Goal: Use online tool/utility: Use online tool/utility

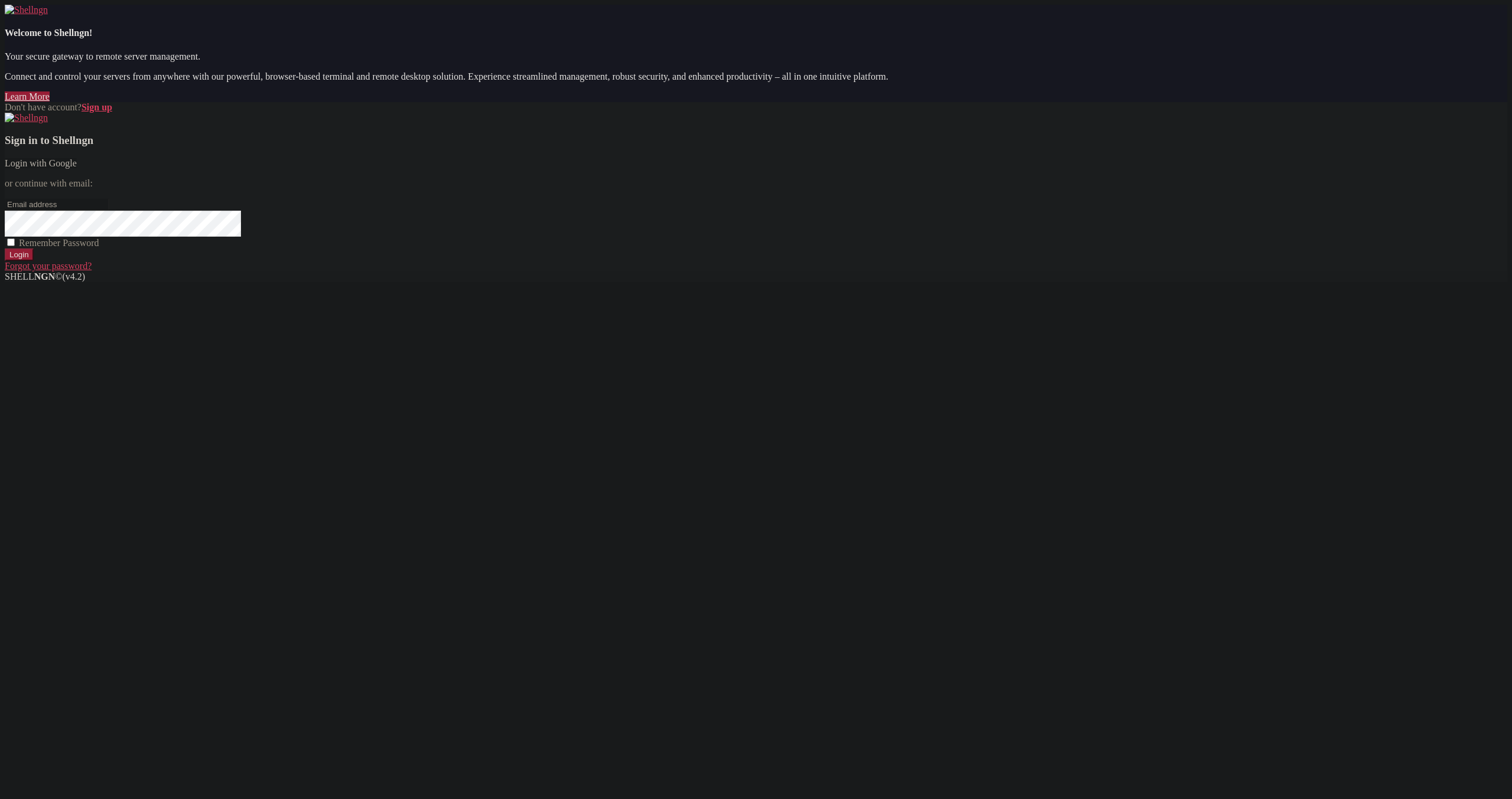
click at [77, 168] on link "Login with Google" at bounding box center [41, 163] width 72 height 10
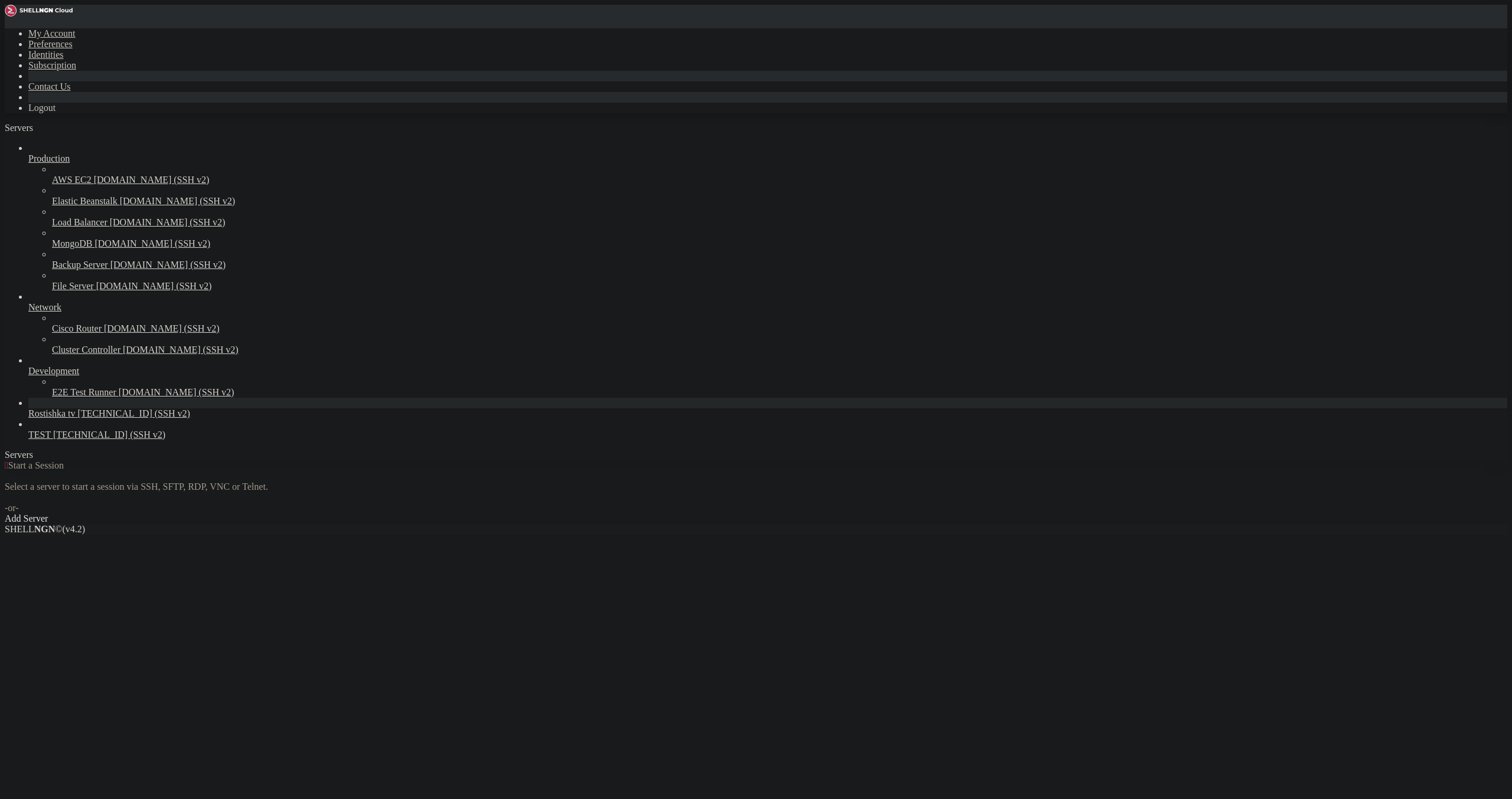
click at [80, 418] on span "[TECHNICAL_ID] (SSH v2)" at bounding box center [133, 413] width 112 height 10
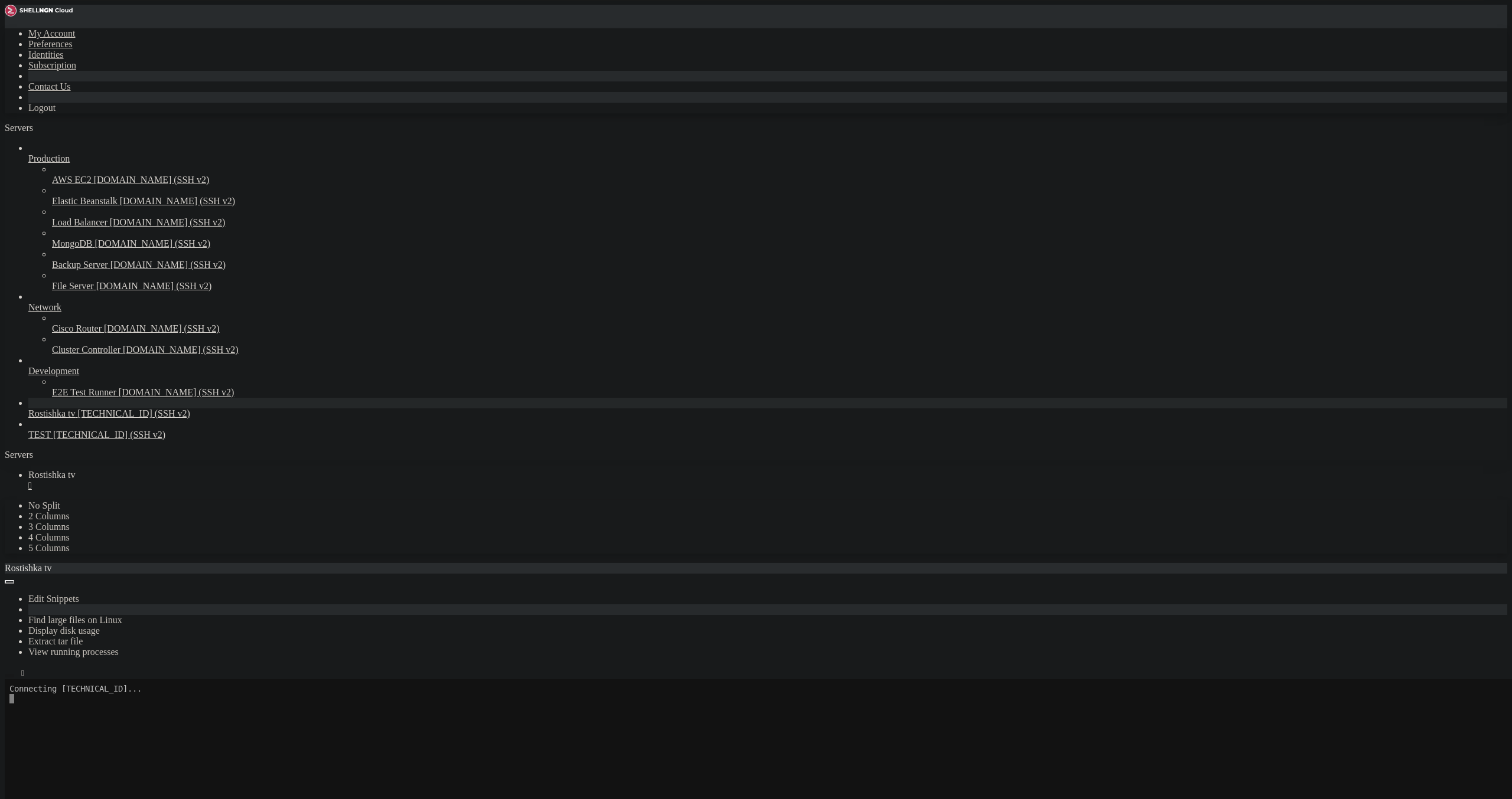
click at [14, 674] on button "button" at bounding box center [9, 676] width 9 height 4
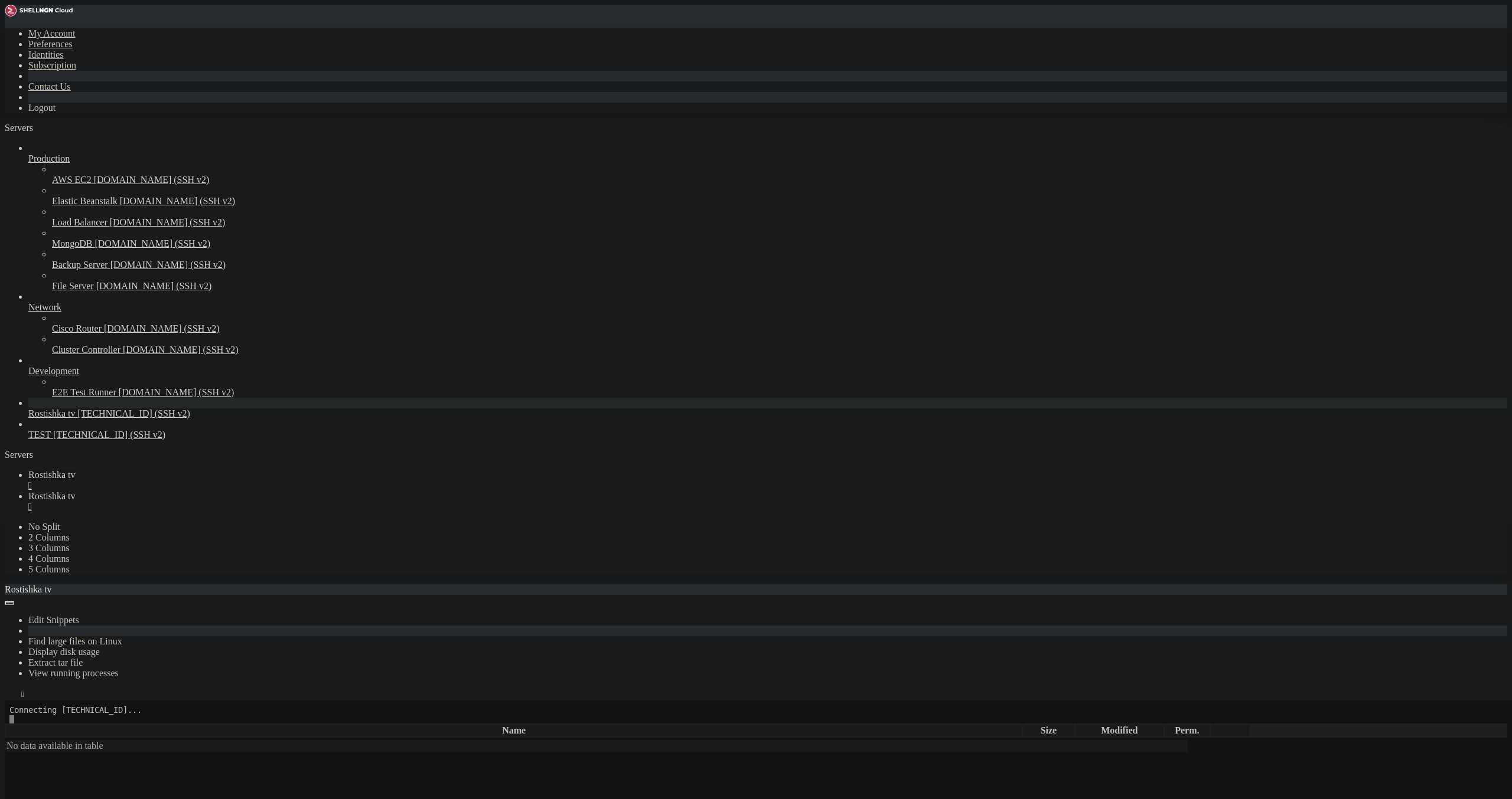
click at [222, 480] on div "" at bounding box center [768, 486] width 1479 height 11
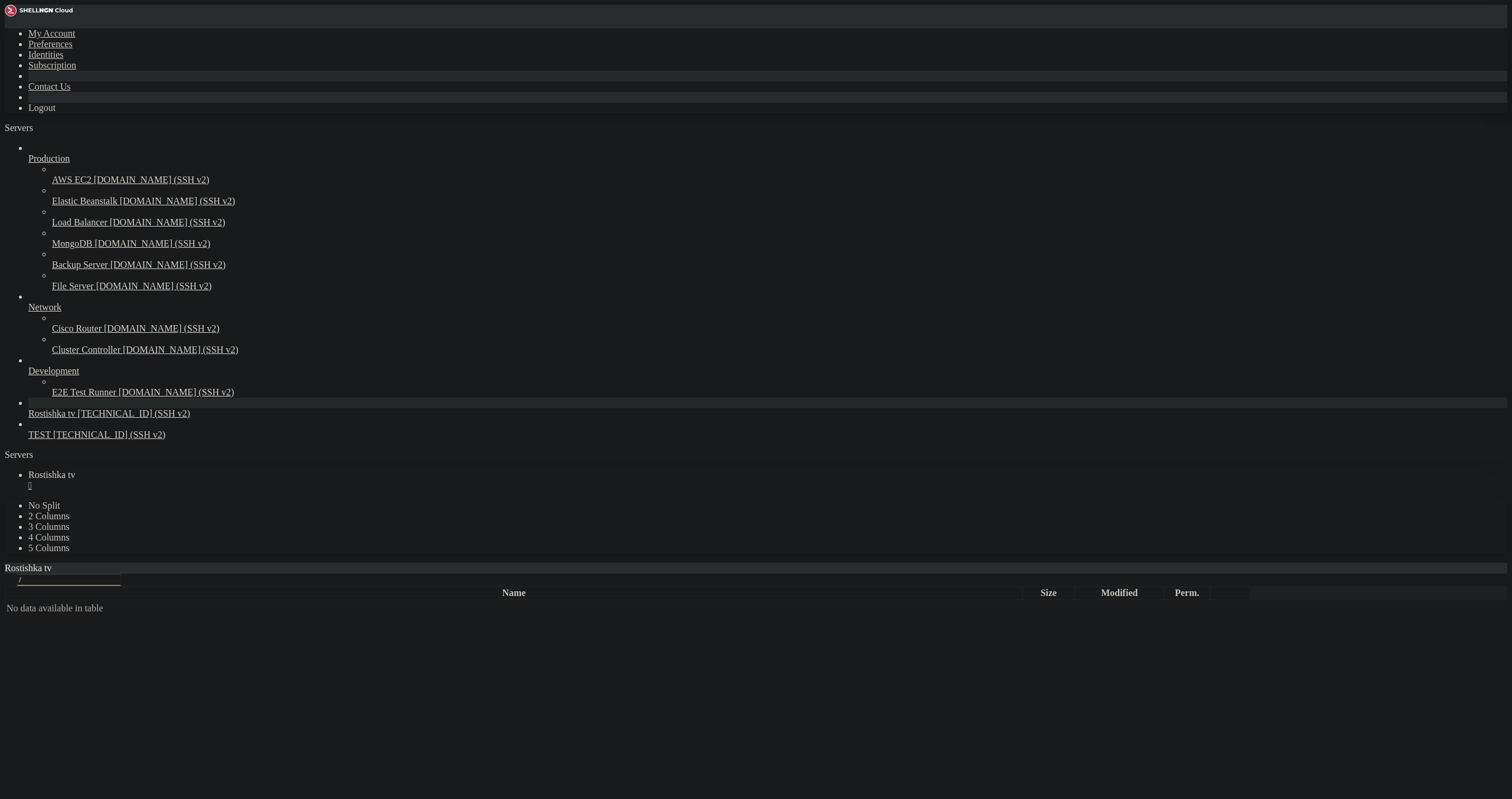
click at [220, 470] on link "Rostishka tv " at bounding box center [768, 480] width 1479 height 21
click at [224, 480] on div "" at bounding box center [768, 486] width 1479 height 11
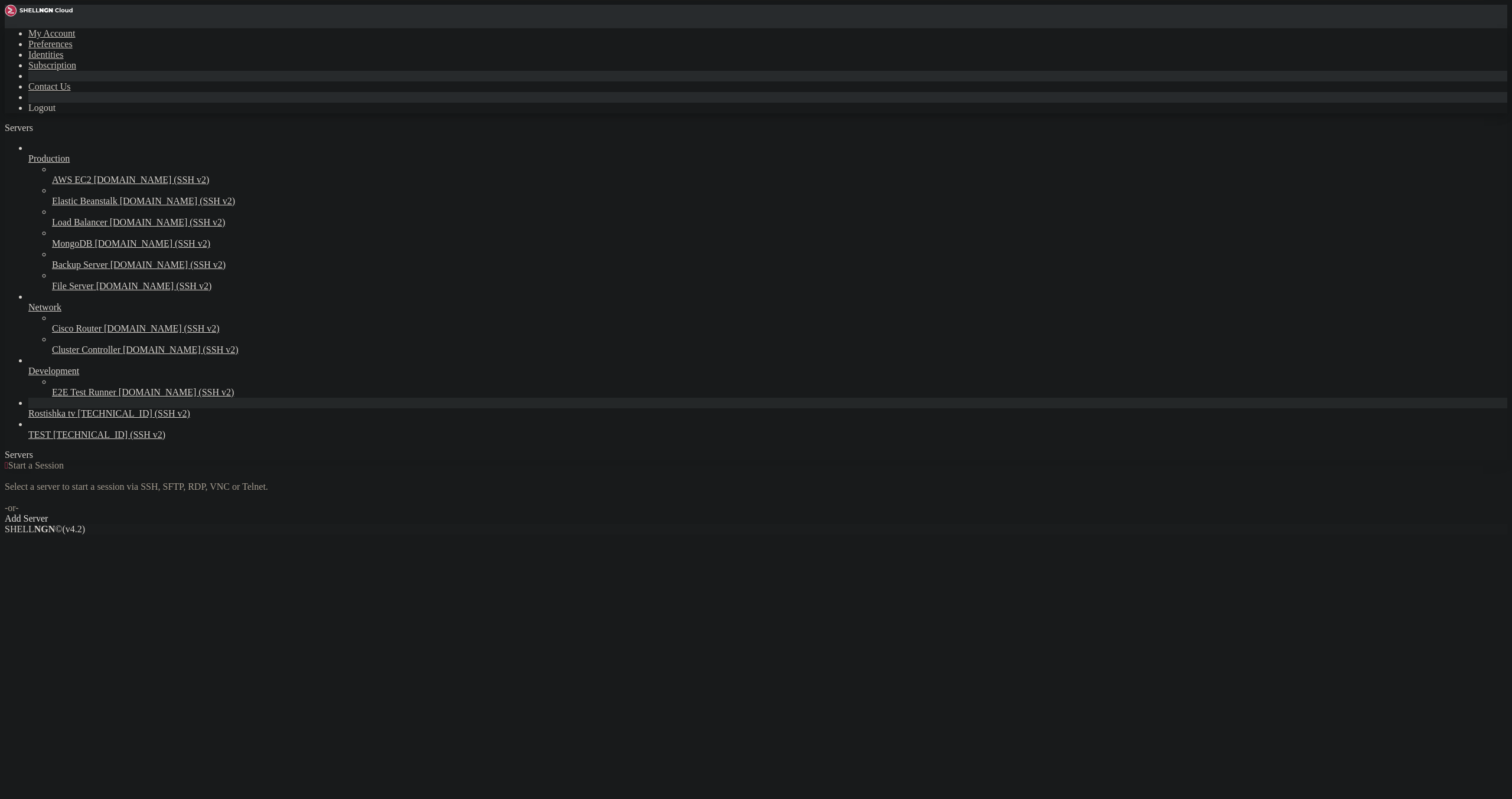
click at [50, 419] on link "Rostishka tv [TECHNICAL_ID] (SSH v2)" at bounding box center [768, 414] width 1479 height 11
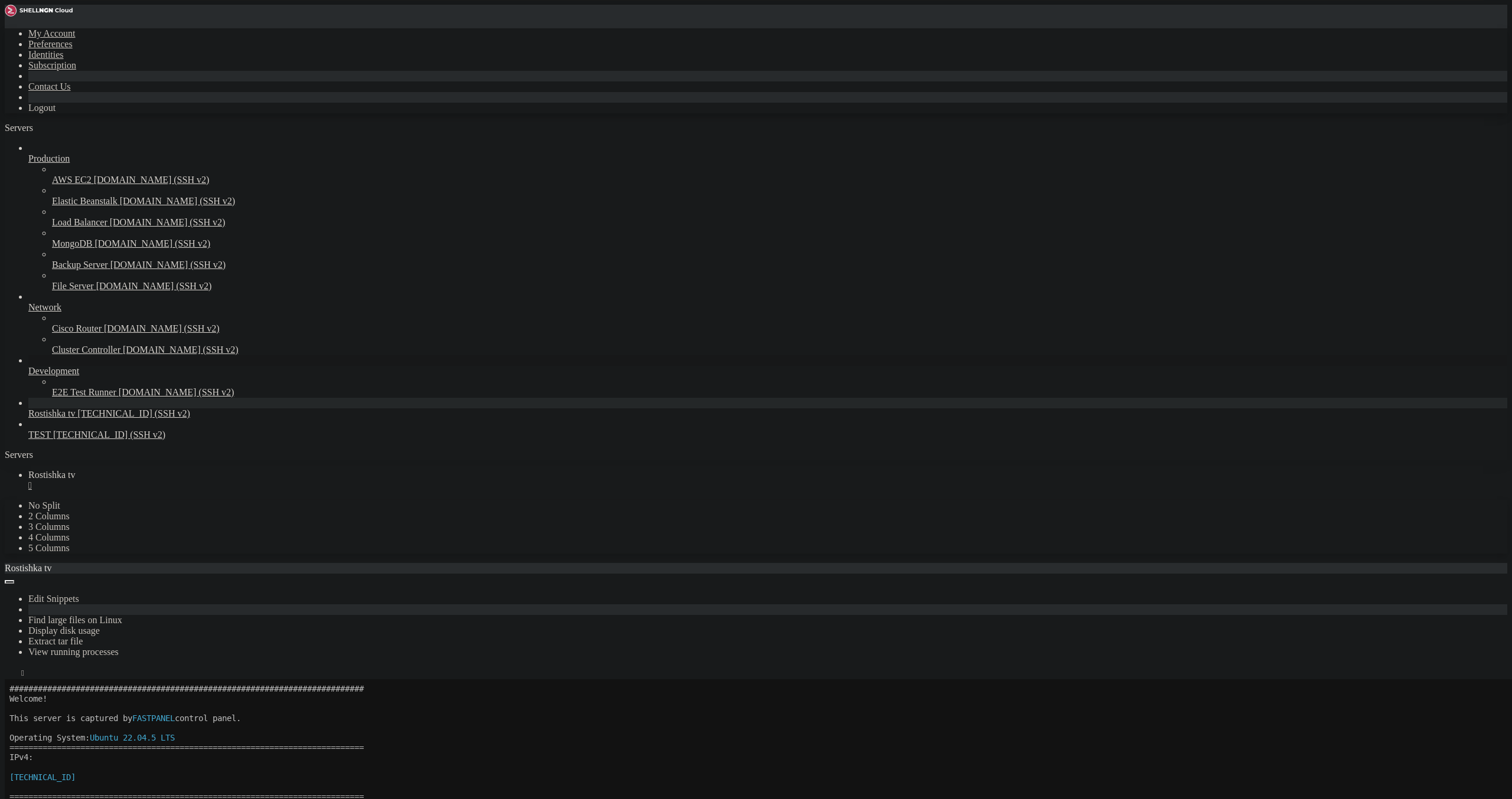
scroll to position [98, 0]
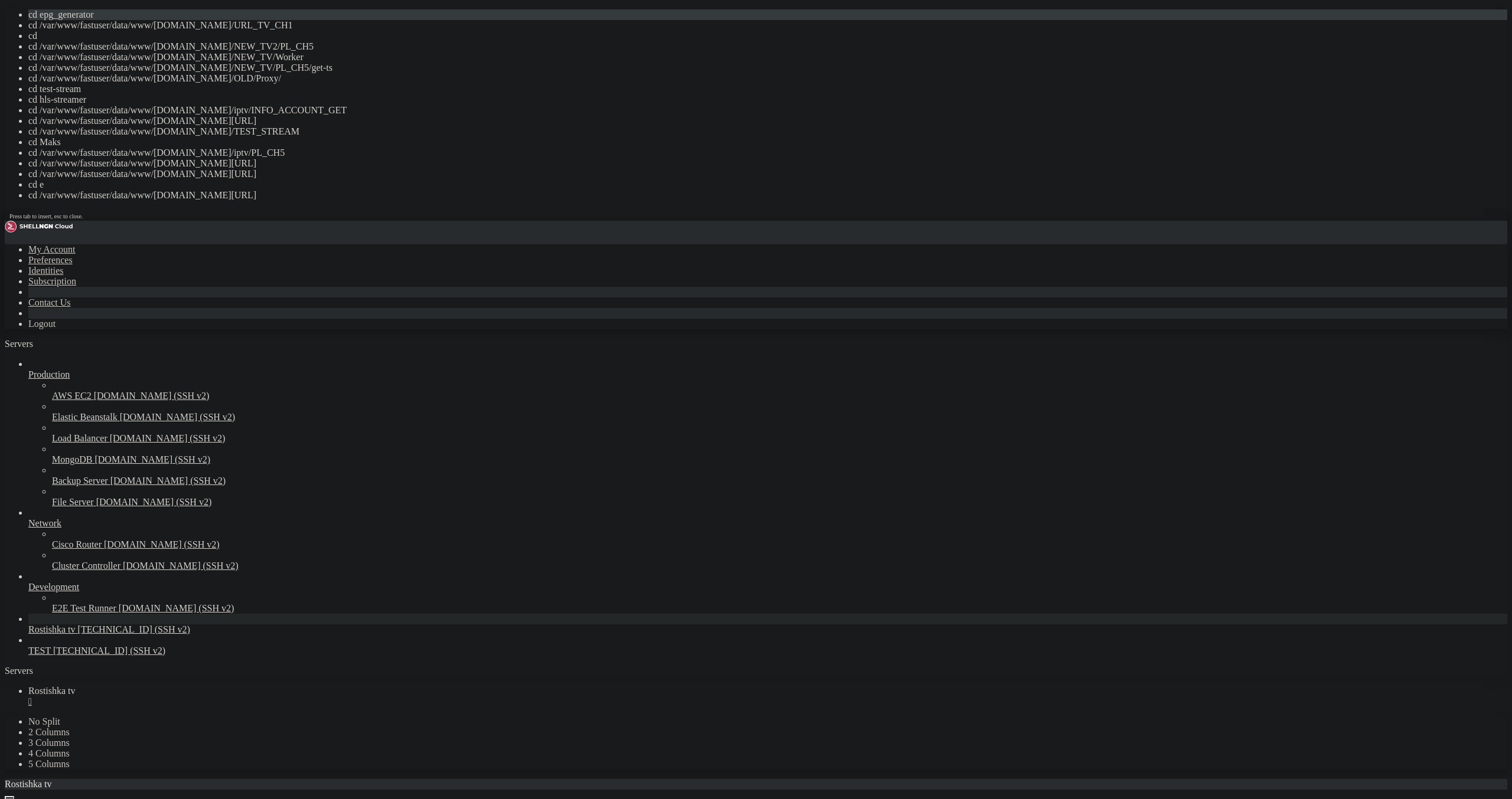
drag, startPoint x: 348, startPoint y: 489, endPoint x: 196, endPoint y: 419, distance: 167.3
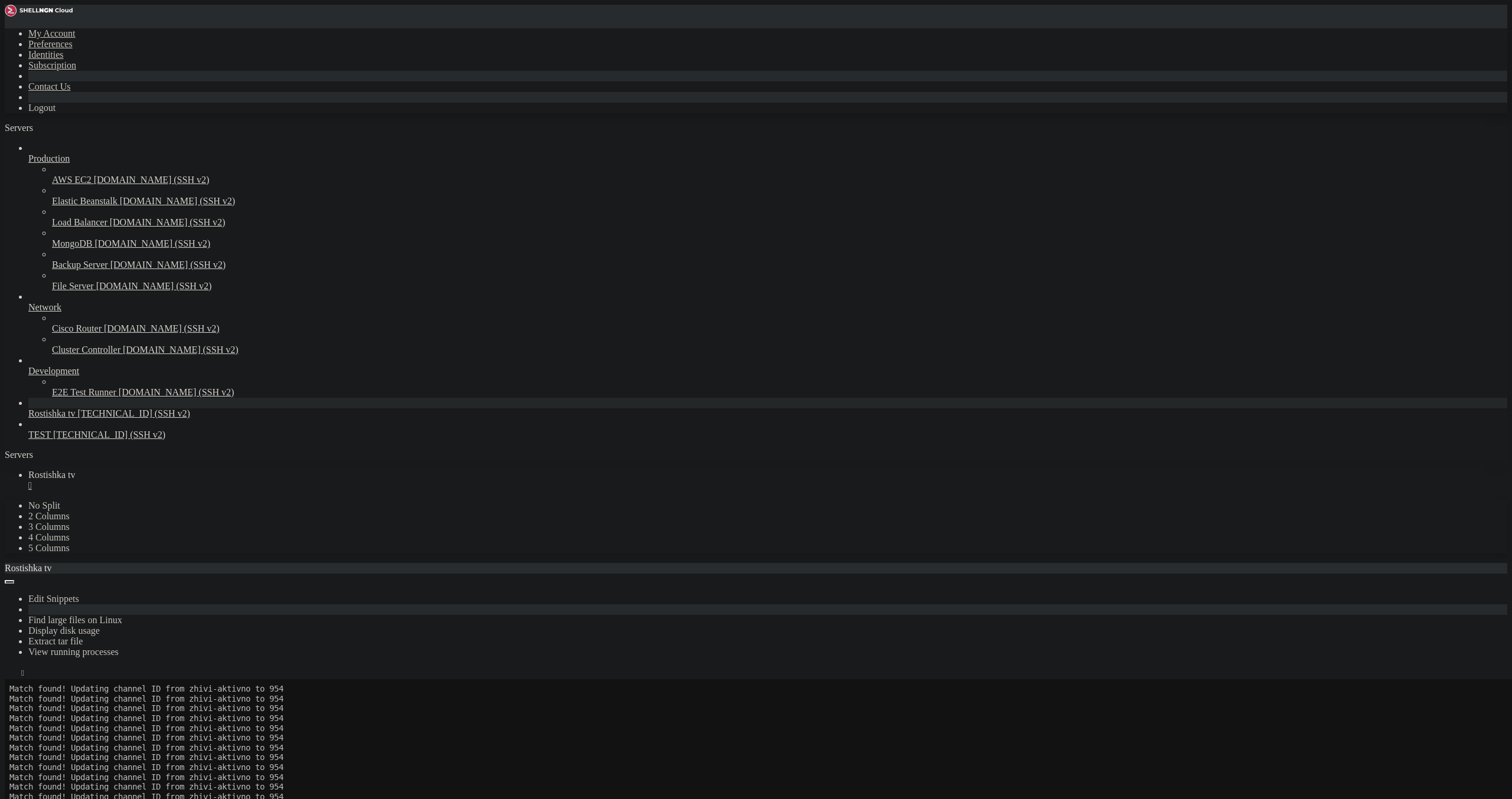
scroll to position [3324596, 0]
